Goal: Navigation & Orientation: Find specific page/section

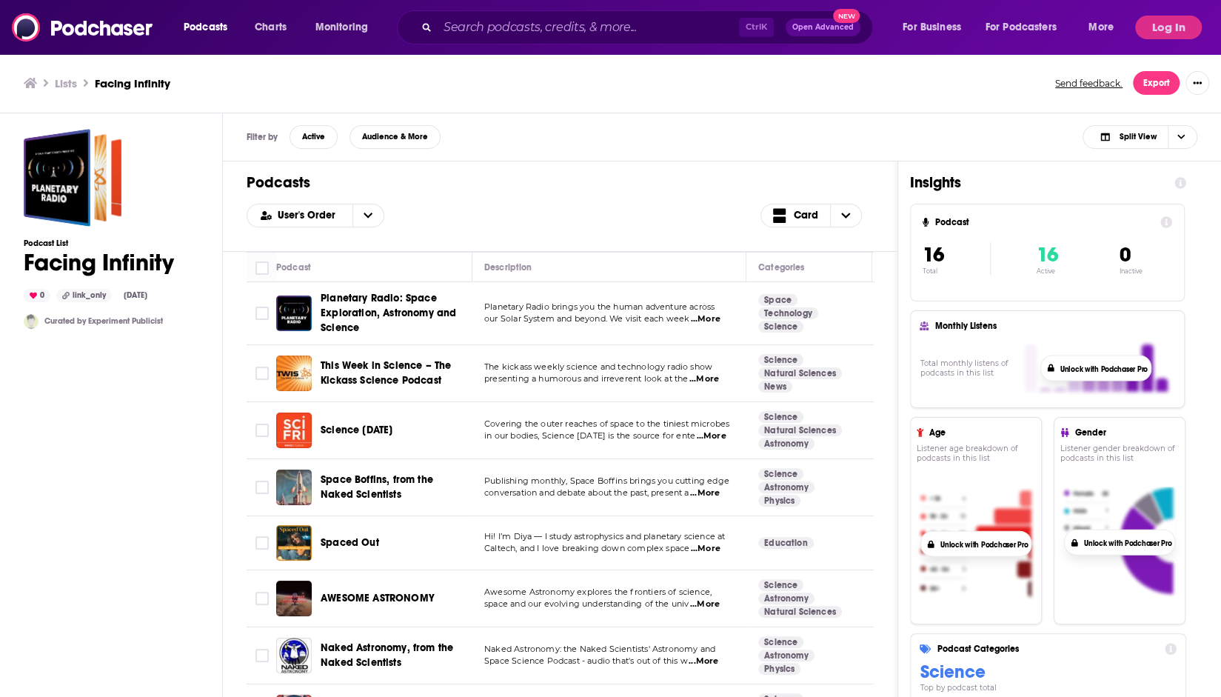
click at [853, 90] on div "Lists Facing Infinity Send feedback. Export" at bounding box center [611, 83] width 1174 height 24
click at [207, 25] on span "Podcasts" at bounding box center [206, 27] width 44 height 21
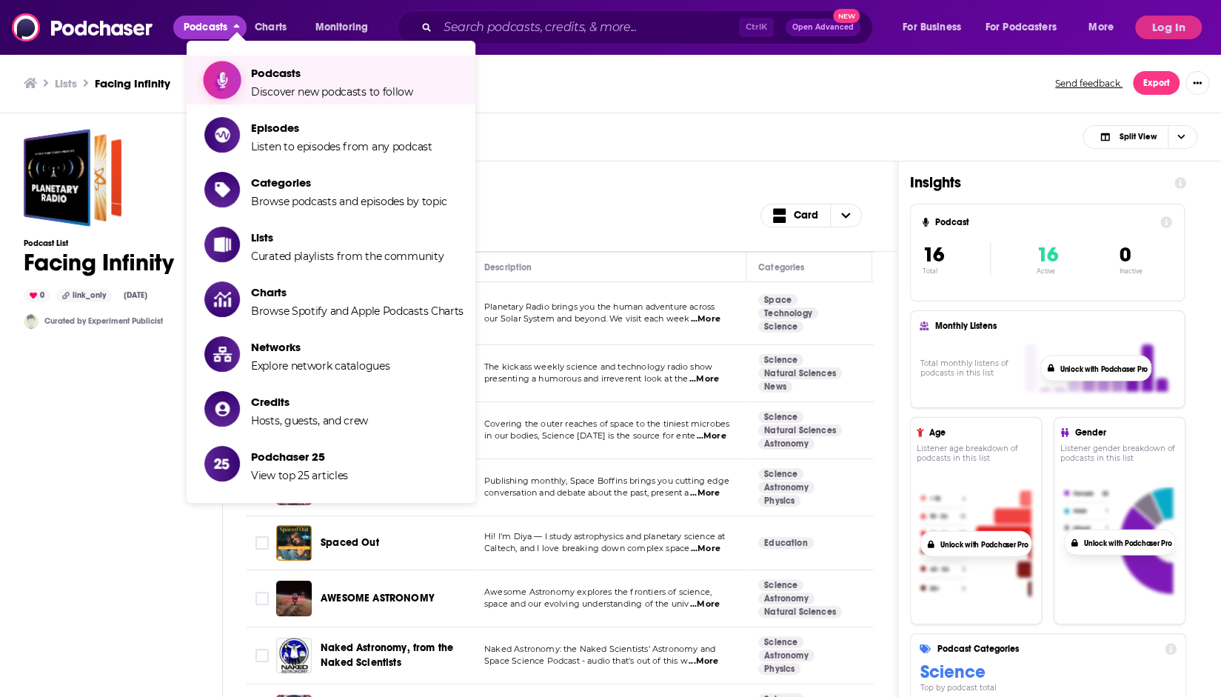
click at [235, 73] on span "Show item sub-menu" at bounding box center [222, 80] width 114 height 114
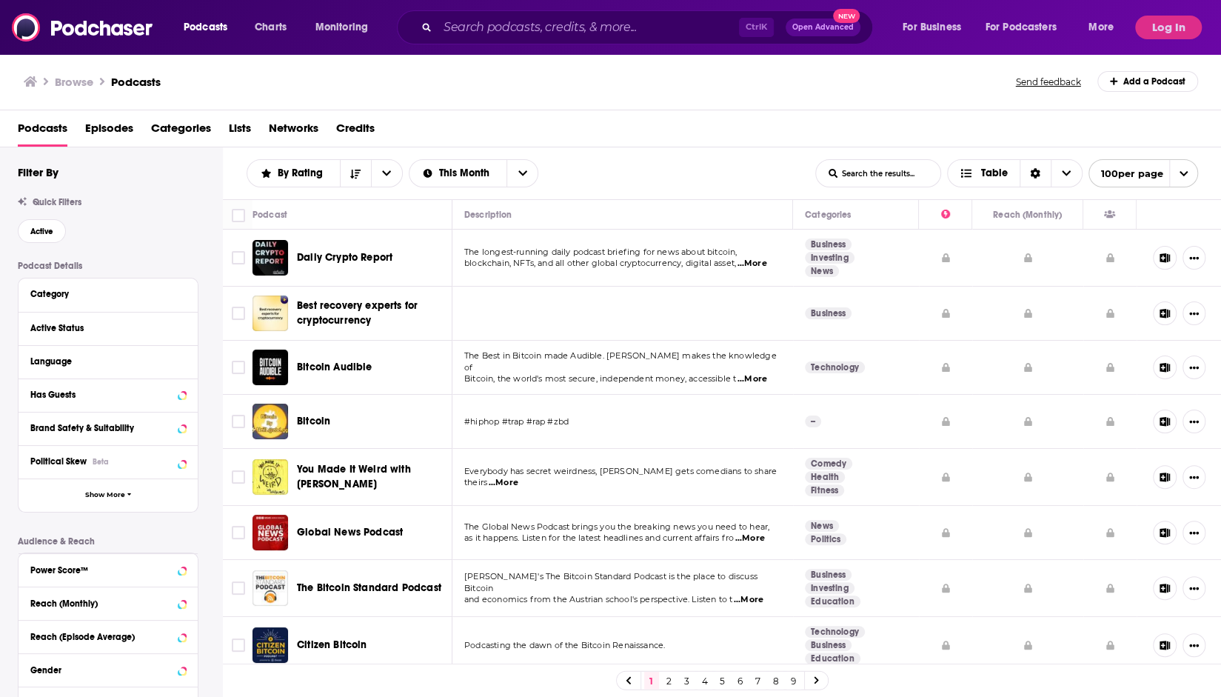
click at [107, 130] on span "Episodes" at bounding box center [109, 131] width 48 height 30
